Goal: Register for event/course: Sign up to attend an event or enroll in a course

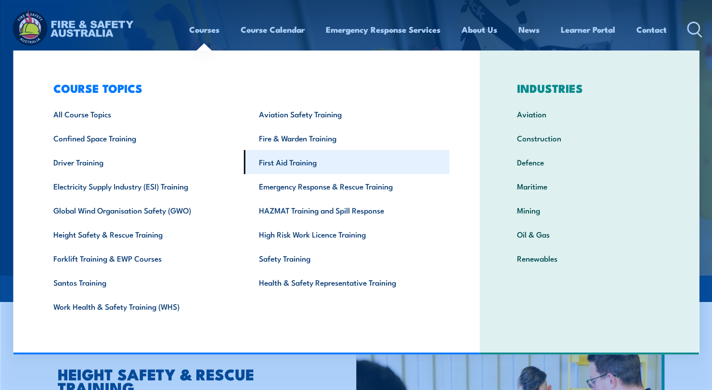
click at [294, 168] on link "First Aid Training" at bounding box center [346, 162] width 205 height 24
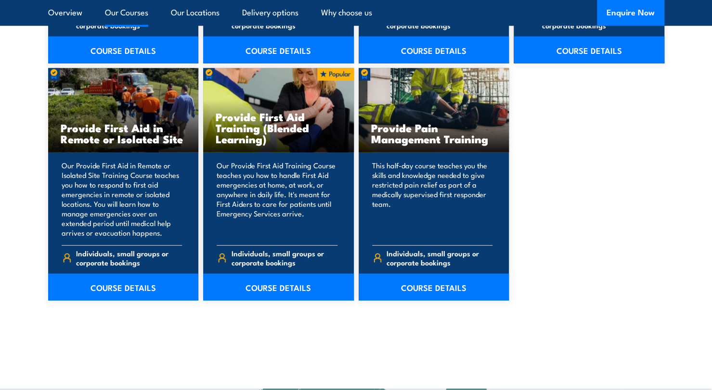
scroll to position [1433, 0]
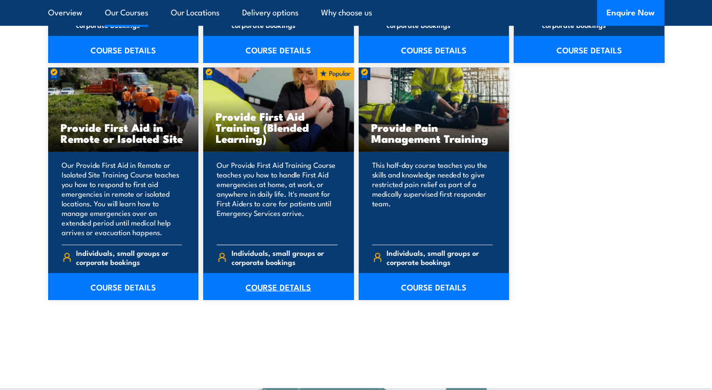
click at [312, 287] on link "COURSE DETAILS" at bounding box center [278, 286] width 151 height 27
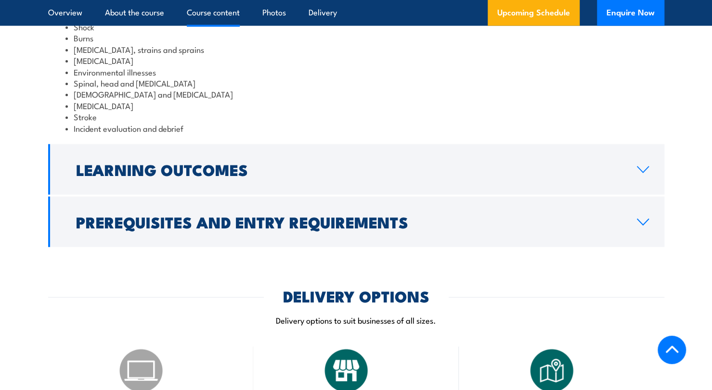
scroll to position [1226, 0]
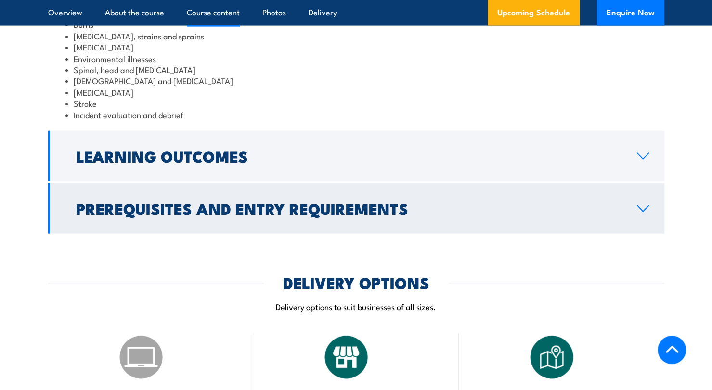
click at [488, 230] on link "Prerequisites and Entry Requirements" at bounding box center [356, 208] width 616 height 51
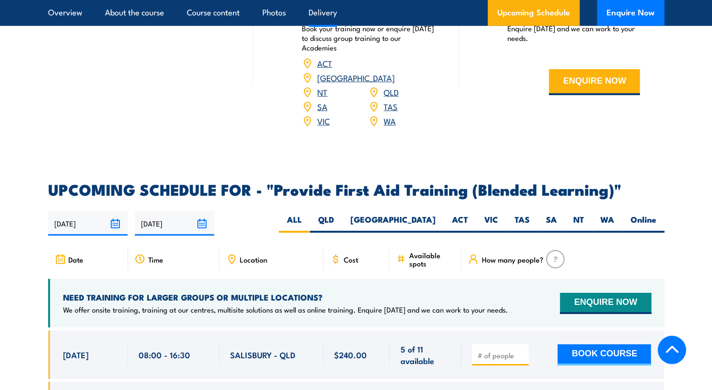
scroll to position [1685, 0]
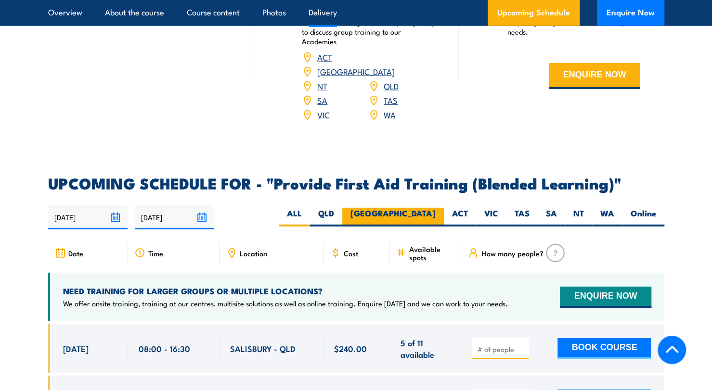
click at [421, 211] on label "[GEOGRAPHIC_DATA]" at bounding box center [393, 217] width 102 height 19
click at [435, 211] on input "[GEOGRAPHIC_DATA]" at bounding box center [438, 211] width 6 height 6
radio input "true"
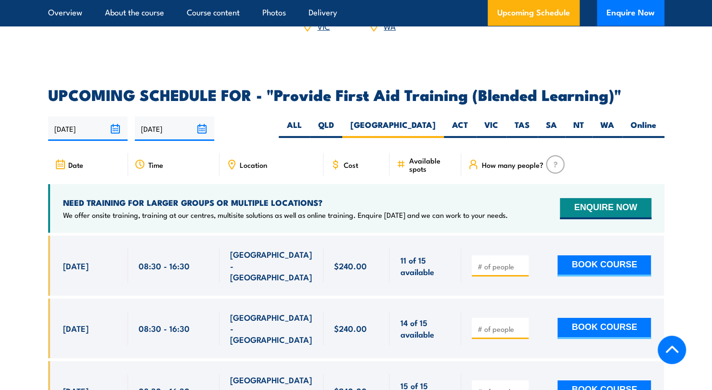
scroll to position [1808, 0]
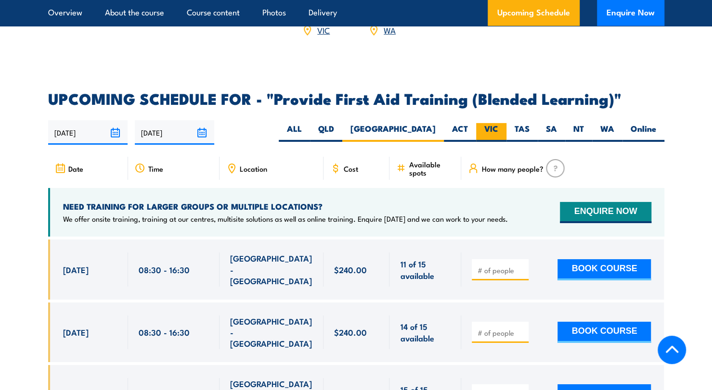
click at [486, 127] on label "VIC" at bounding box center [491, 132] width 30 height 19
click at [498, 127] on input "VIC" at bounding box center [501, 126] width 6 height 6
radio input "true"
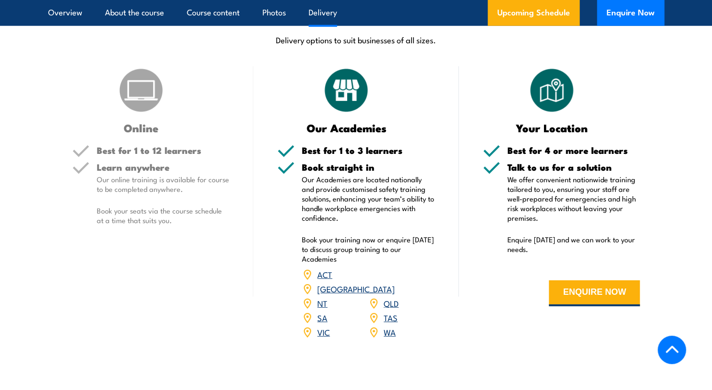
scroll to position [1477, 0]
